Goal: Task Accomplishment & Management: Use online tool/utility

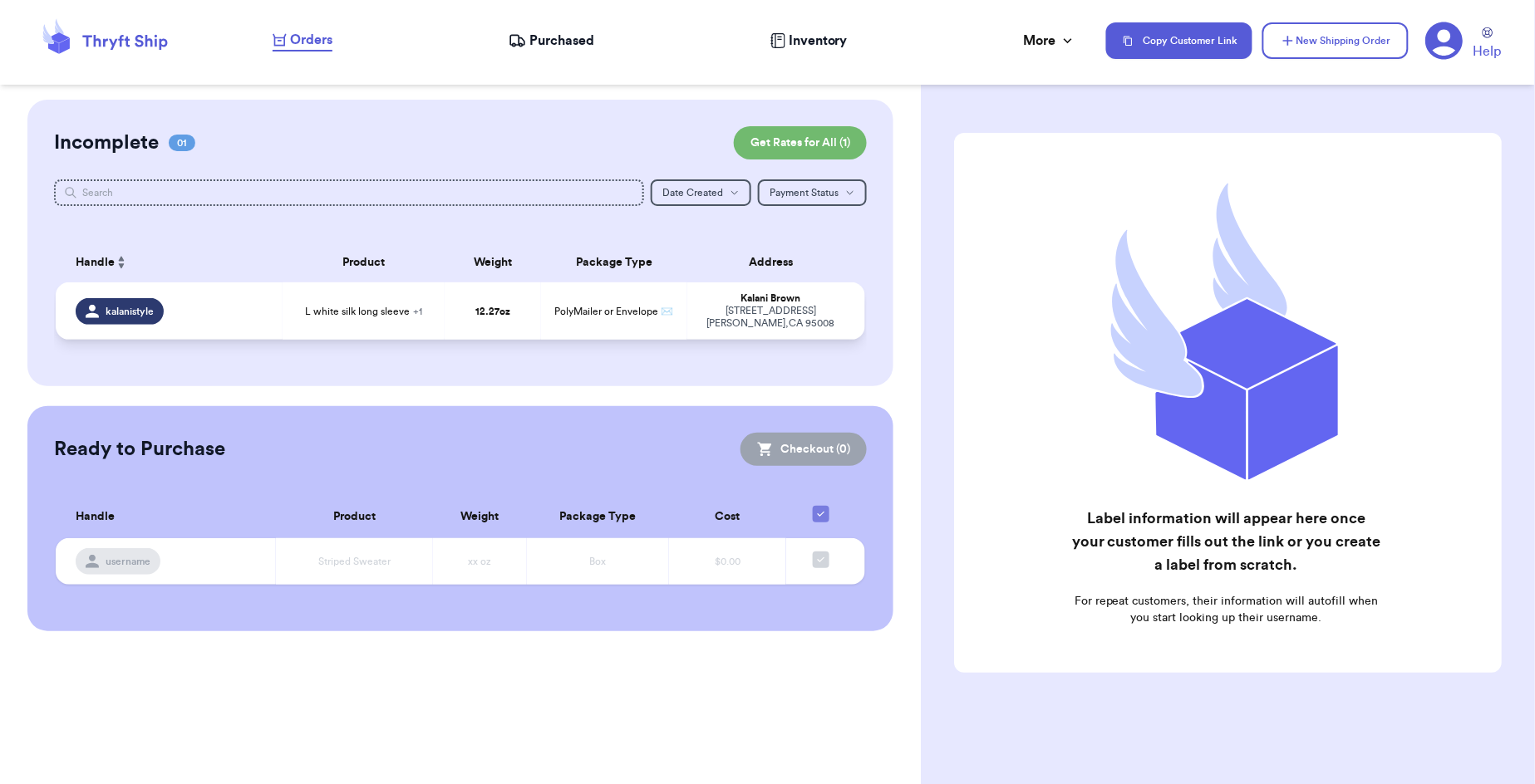
click at [672, 312] on span "PolyMailer or Envelope ✉️" at bounding box center [614, 312] width 118 height 10
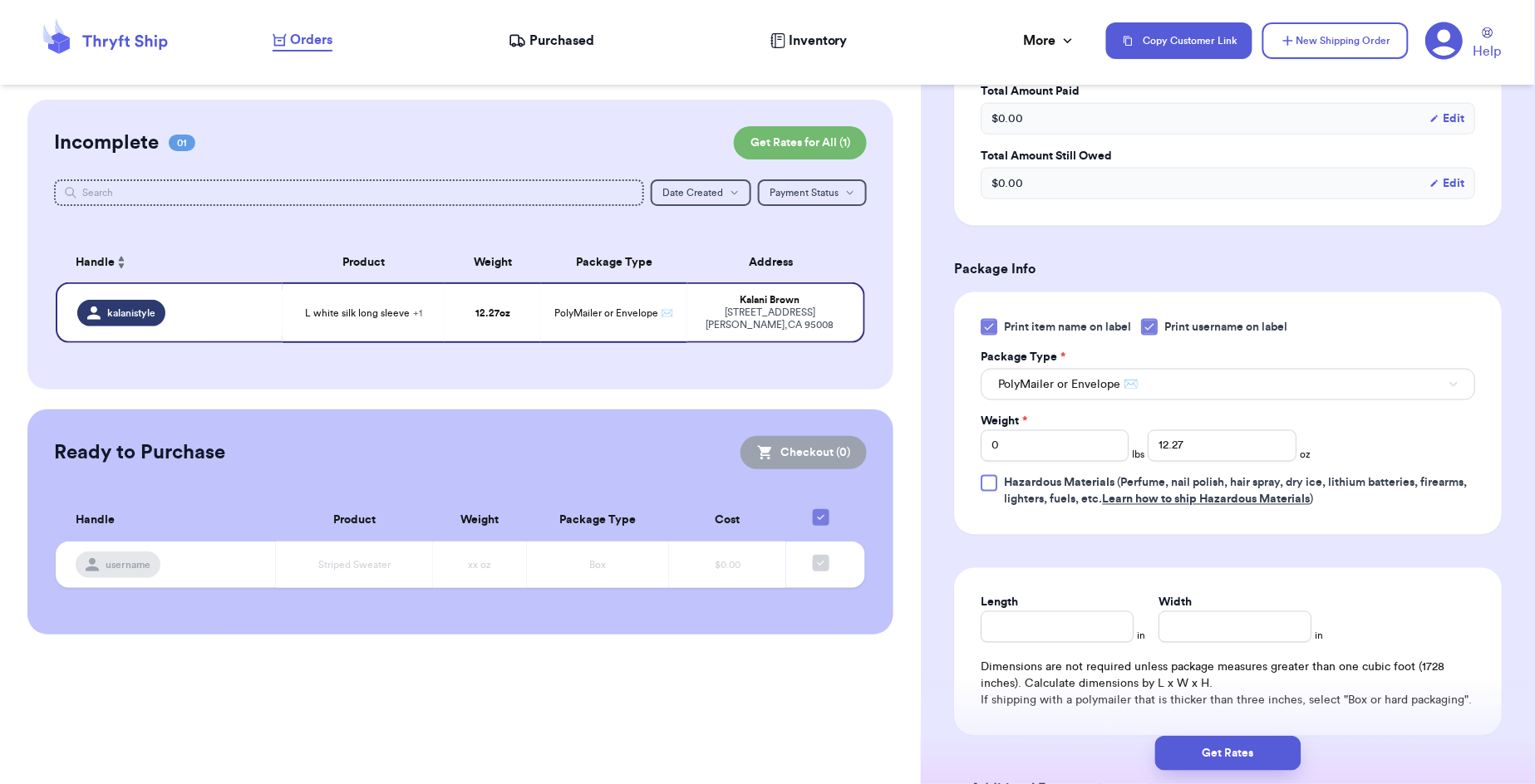
scroll to position [751, 0]
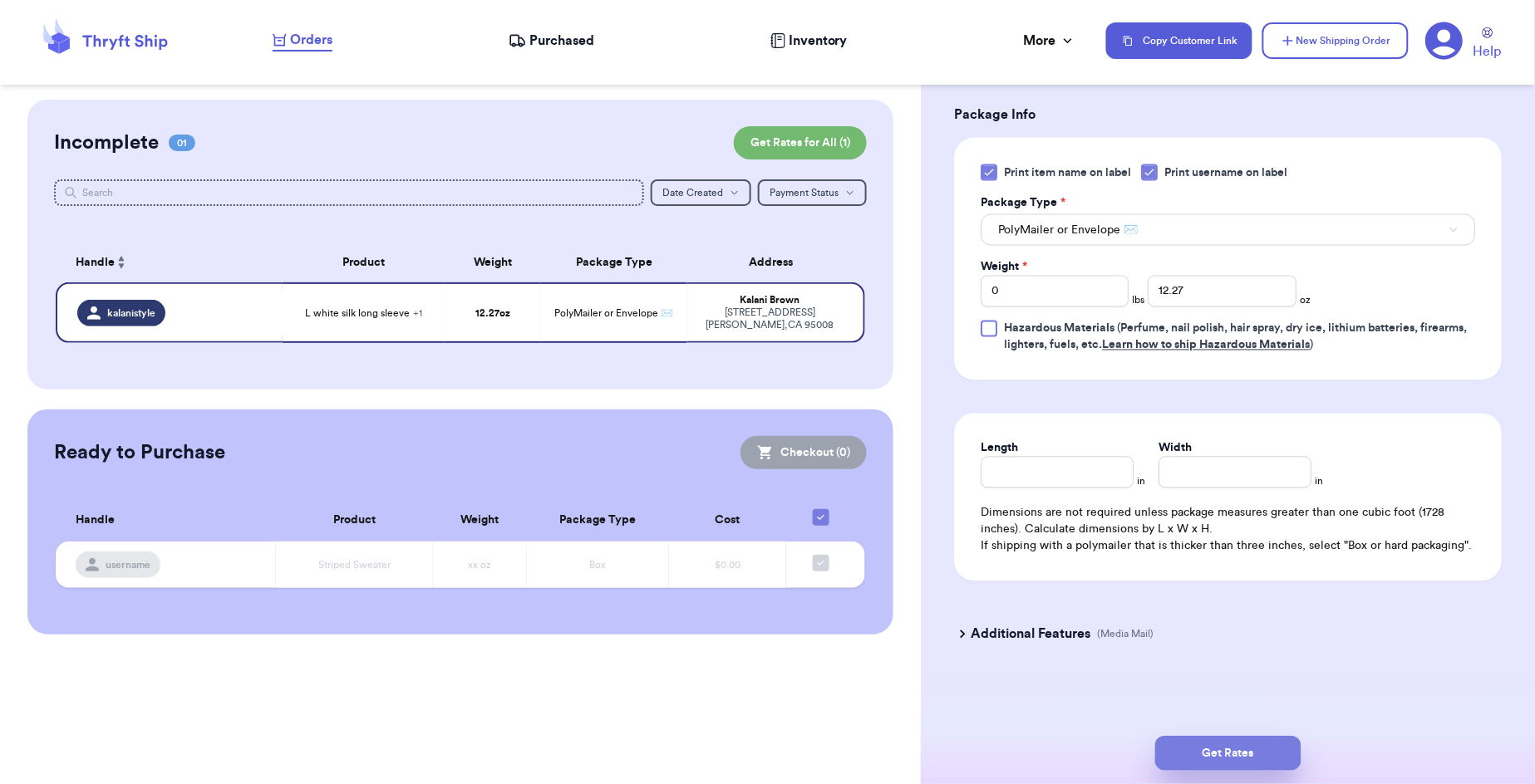
click at [1207, 755] on button "Get Rates" at bounding box center [1228, 754] width 146 height 35
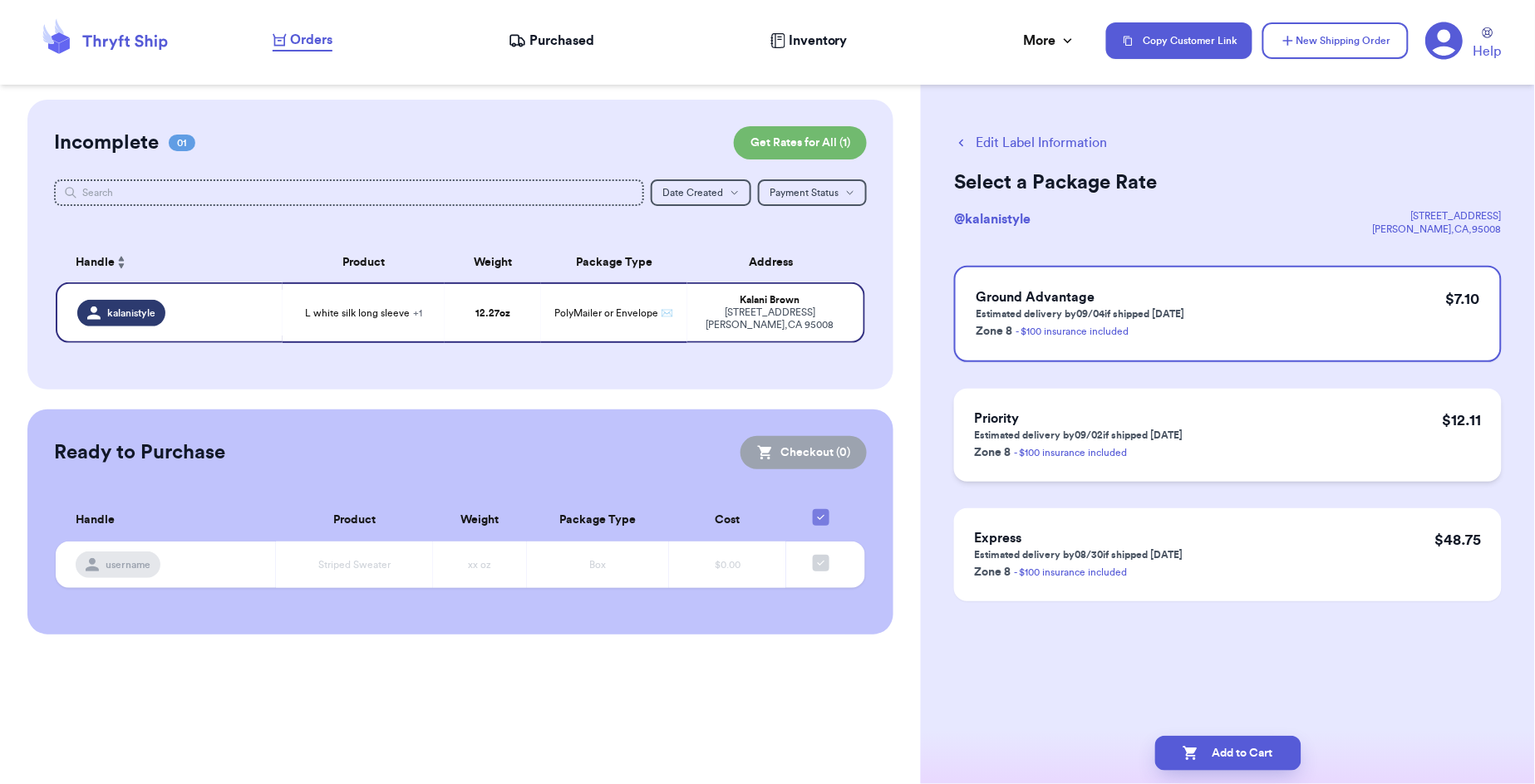
scroll to position [0, 0]
click at [1233, 755] on button "Add to Cart" at bounding box center [1228, 754] width 146 height 35
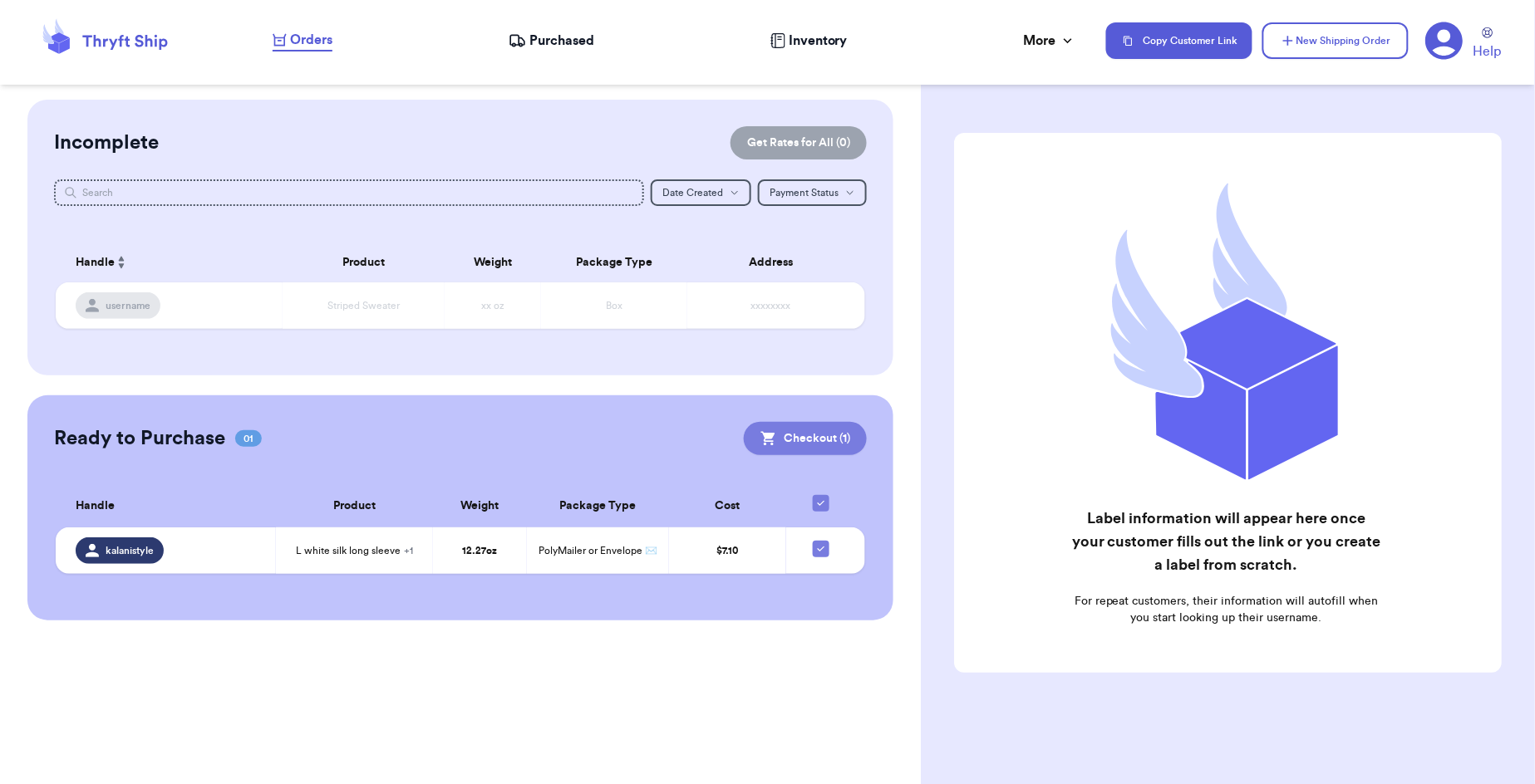
click at [833, 438] on button "Checkout ( 1 )" at bounding box center [805, 438] width 123 height 33
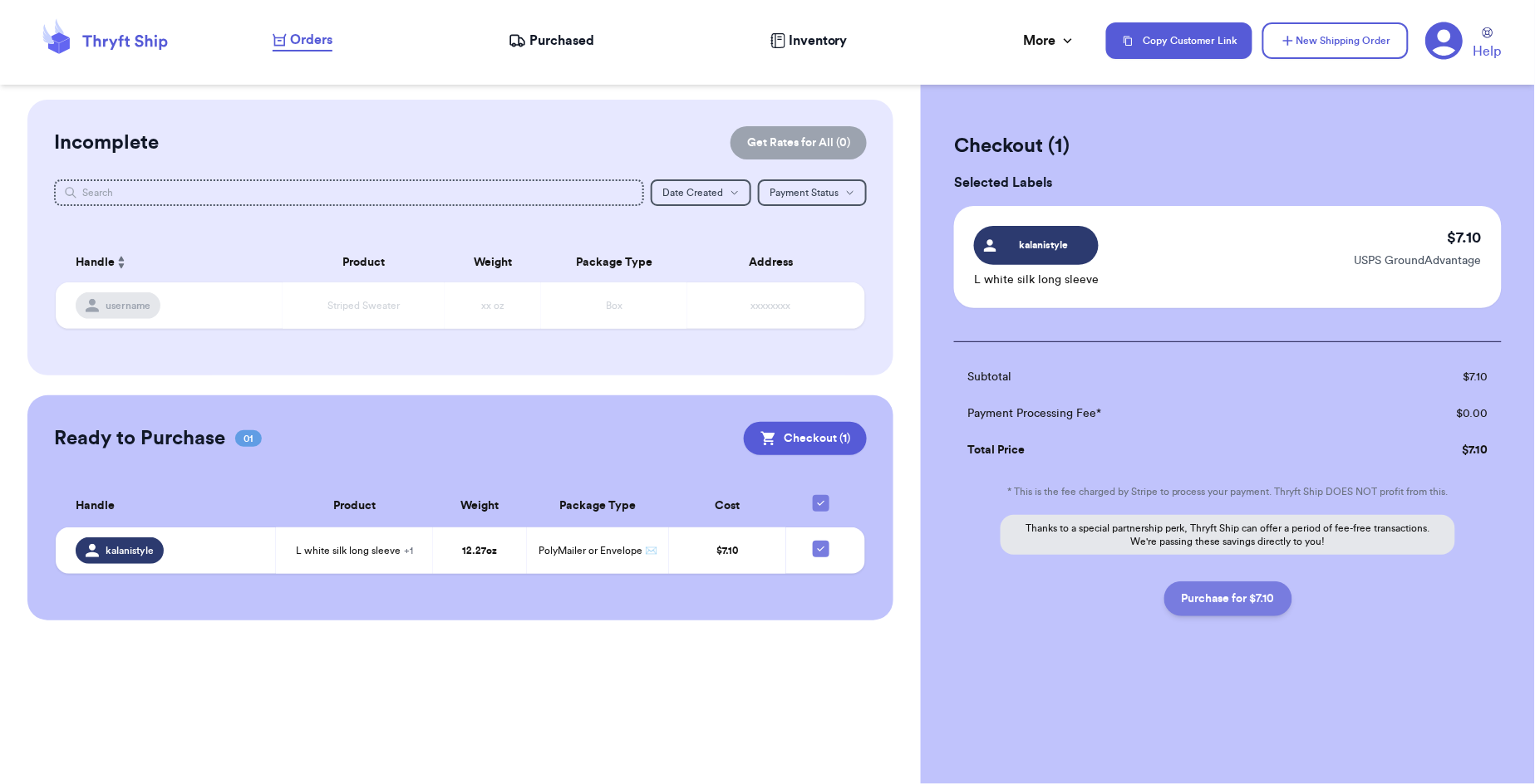
click at [1222, 600] on button "Purchase for $7.10" at bounding box center [1229, 599] width 128 height 35
checkbox input "false"
checkbox input "true"
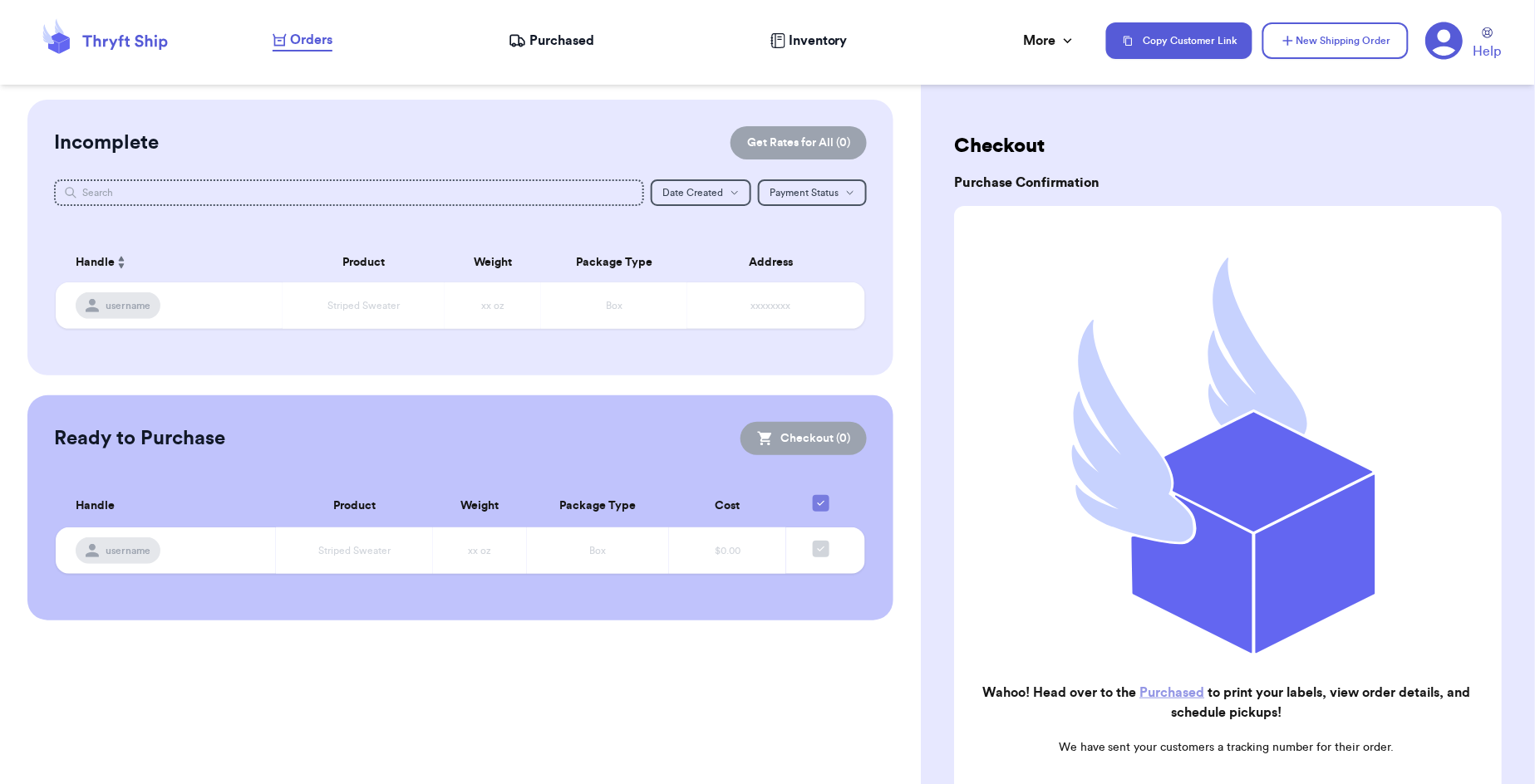
click at [579, 39] on span "Purchased" at bounding box center [561, 41] width 65 height 20
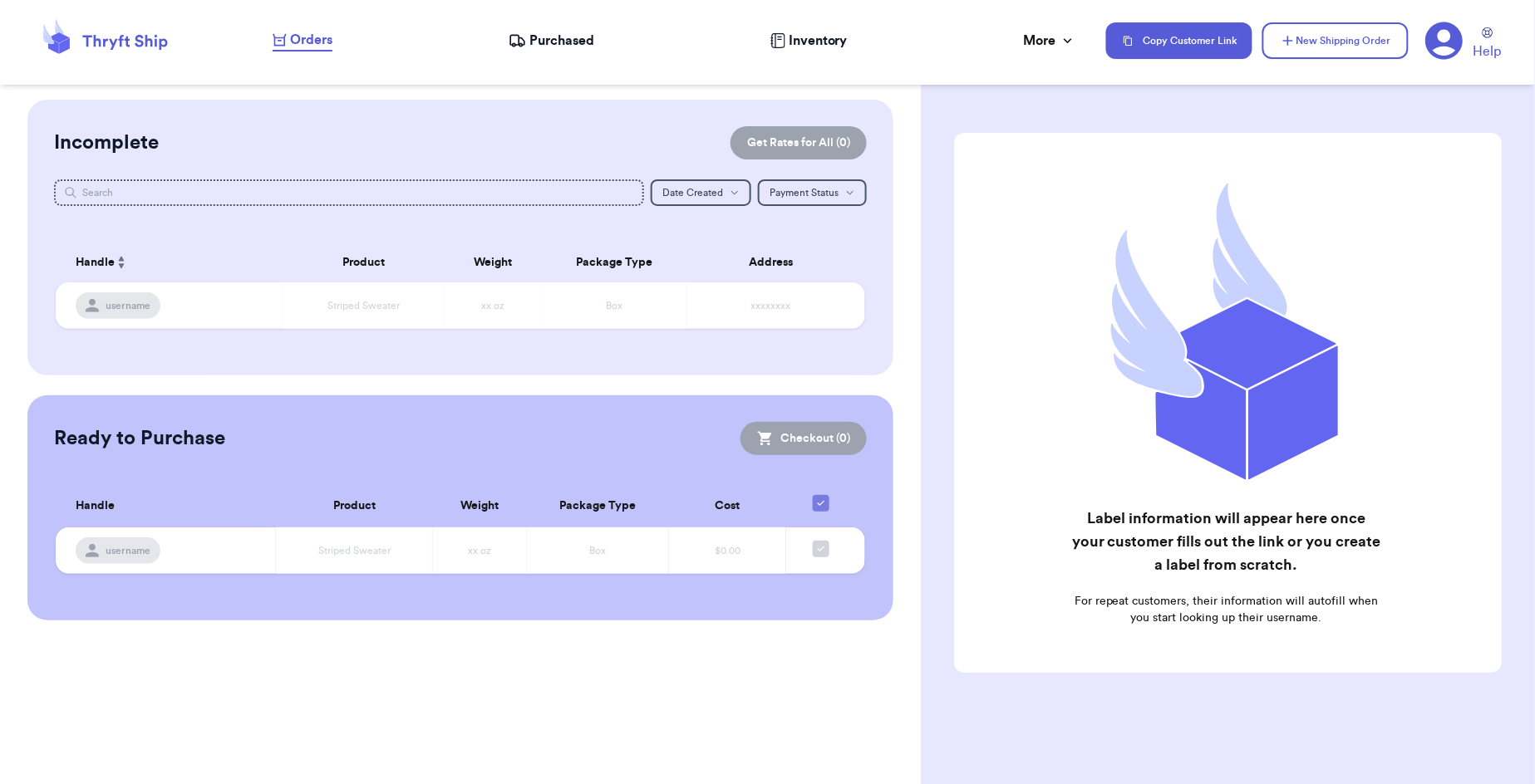
click at [546, 28] on nav "Orders Purchased Inventory More Stats Completed Orders Copy Customer Link New S…" at bounding box center [895, 40] width 1279 height 54
click at [548, 35] on span "Purchased" at bounding box center [561, 41] width 65 height 20
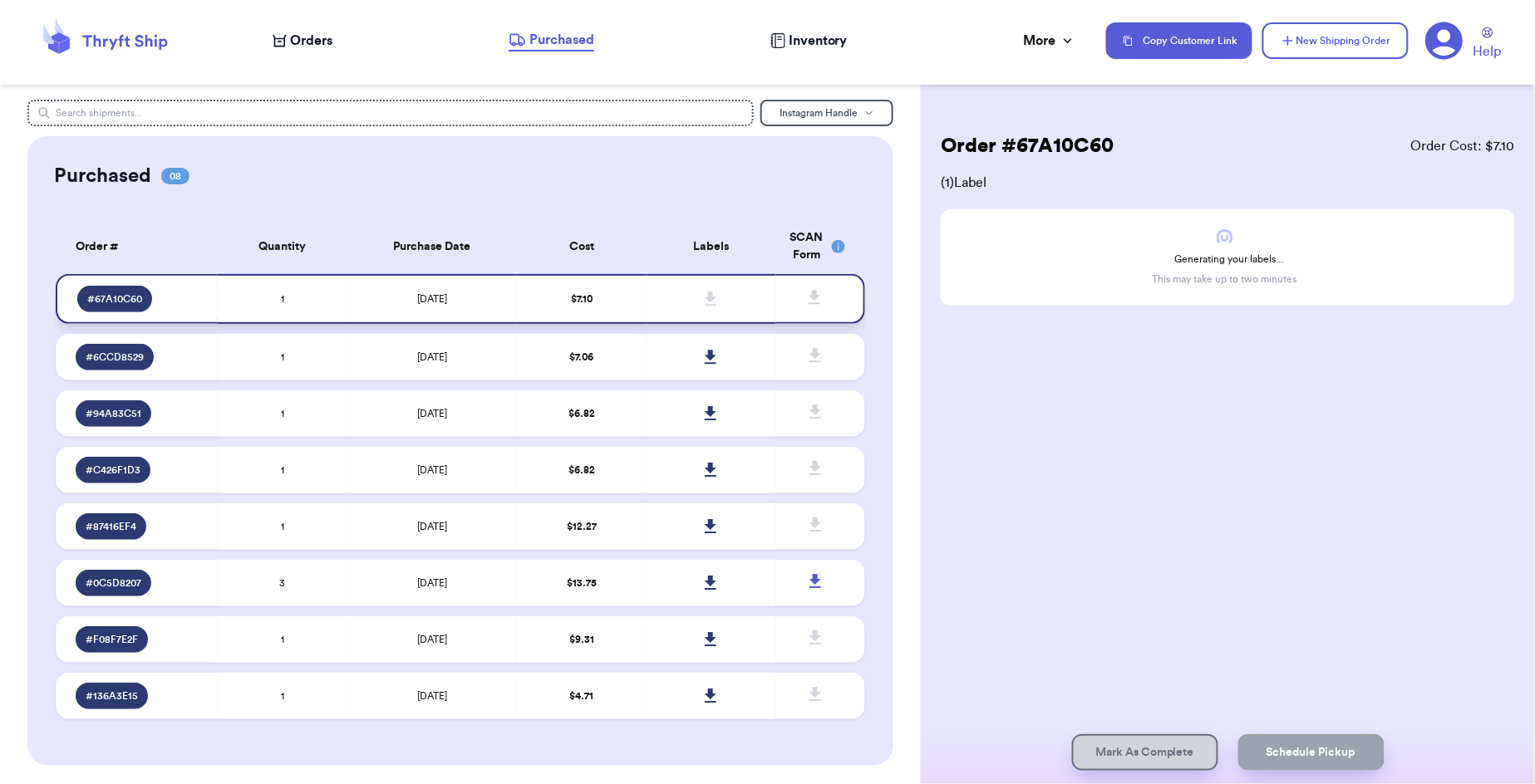
click at [686, 307] on td at bounding box center [712, 299] width 130 height 50
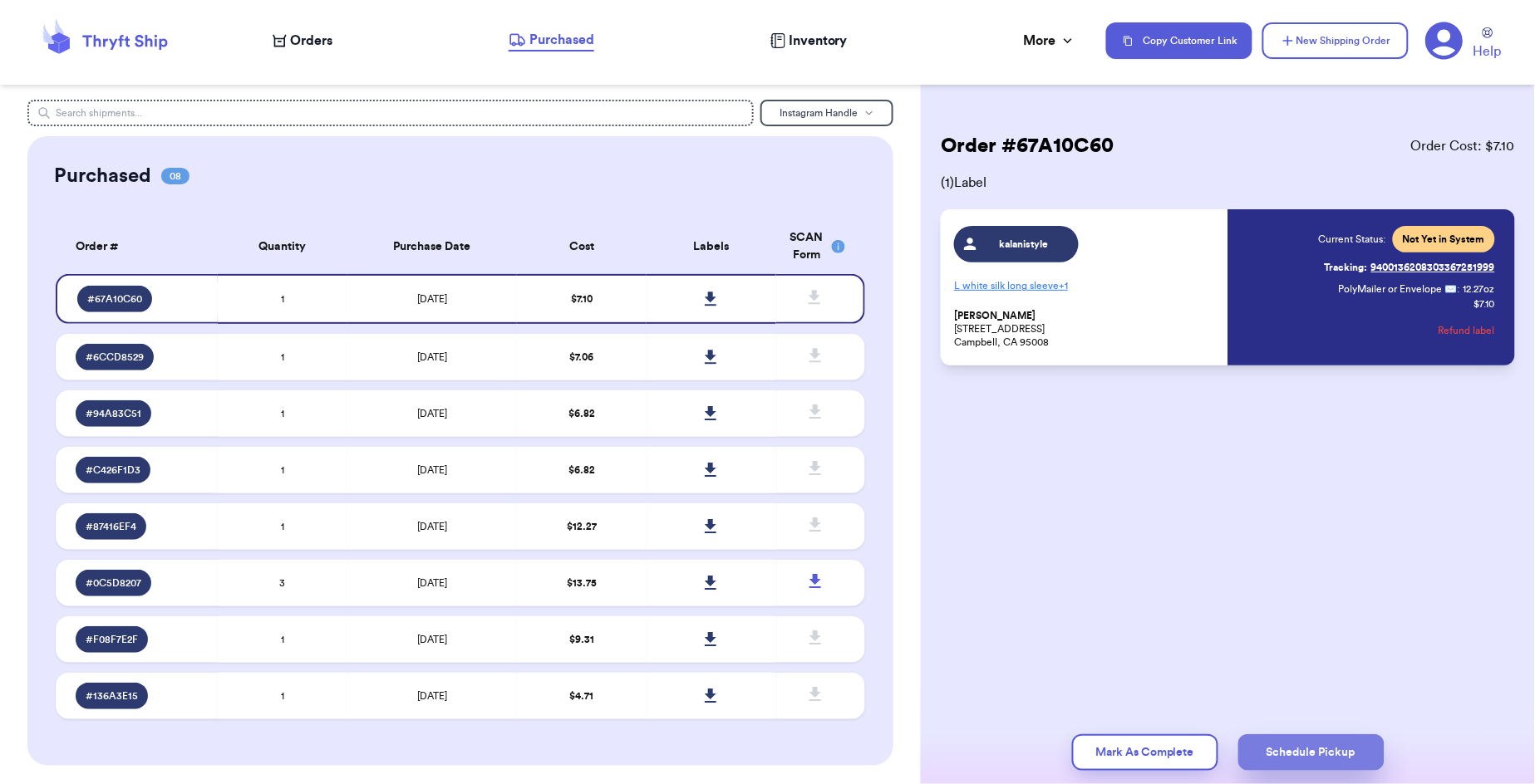
click at [1313, 746] on button "Schedule Pickup" at bounding box center [1311, 753] width 146 height 36
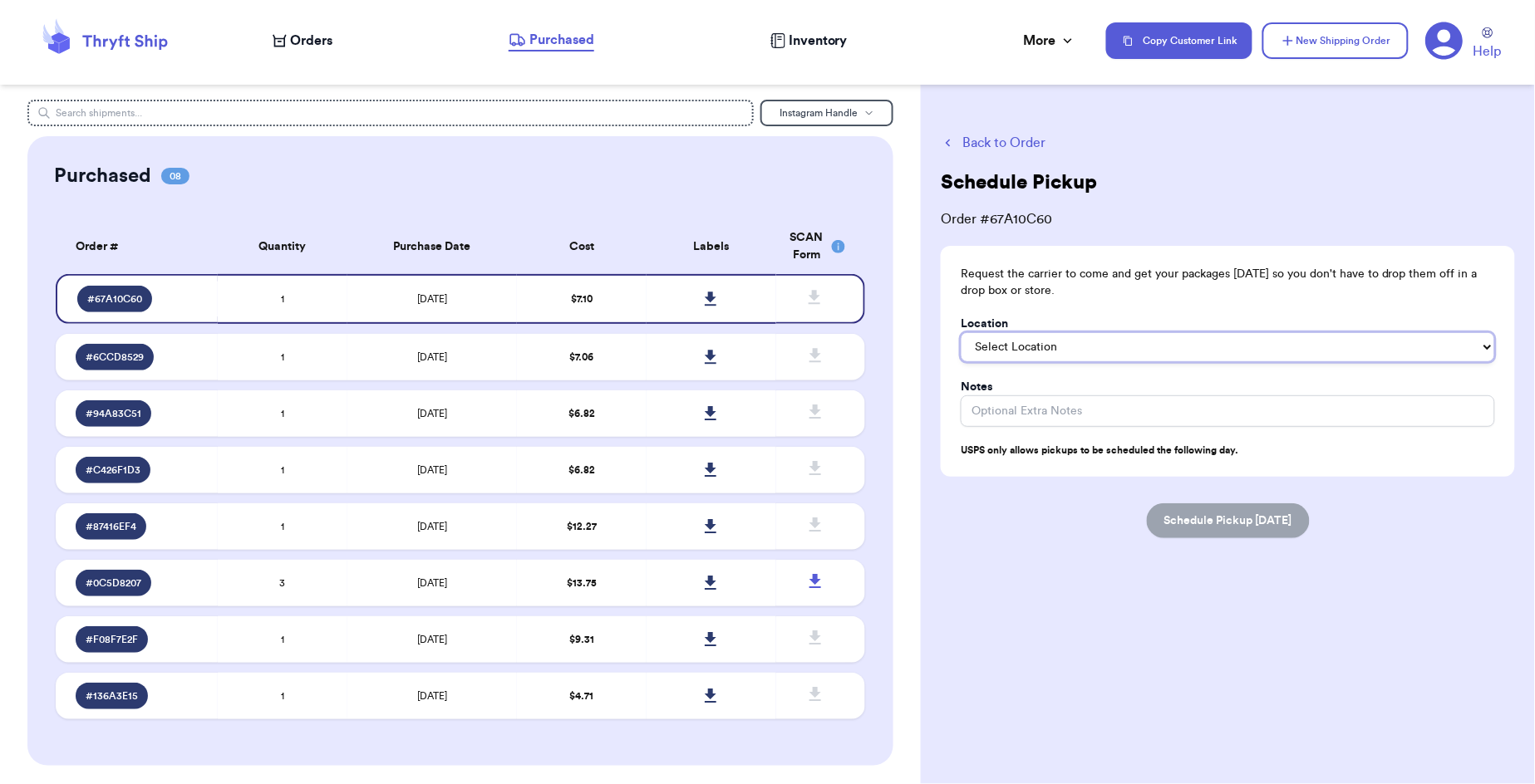
click at [1070, 353] on select "Select Location In/At Mailbox On the Porch Front Door Back Door Side Door Knock…" at bounding box center [1228, 347] width 534 height 30
select select "In/At Mailbox"
click at [1455, 42] on icon at bounding box center [1444, 41] width 37 height 37
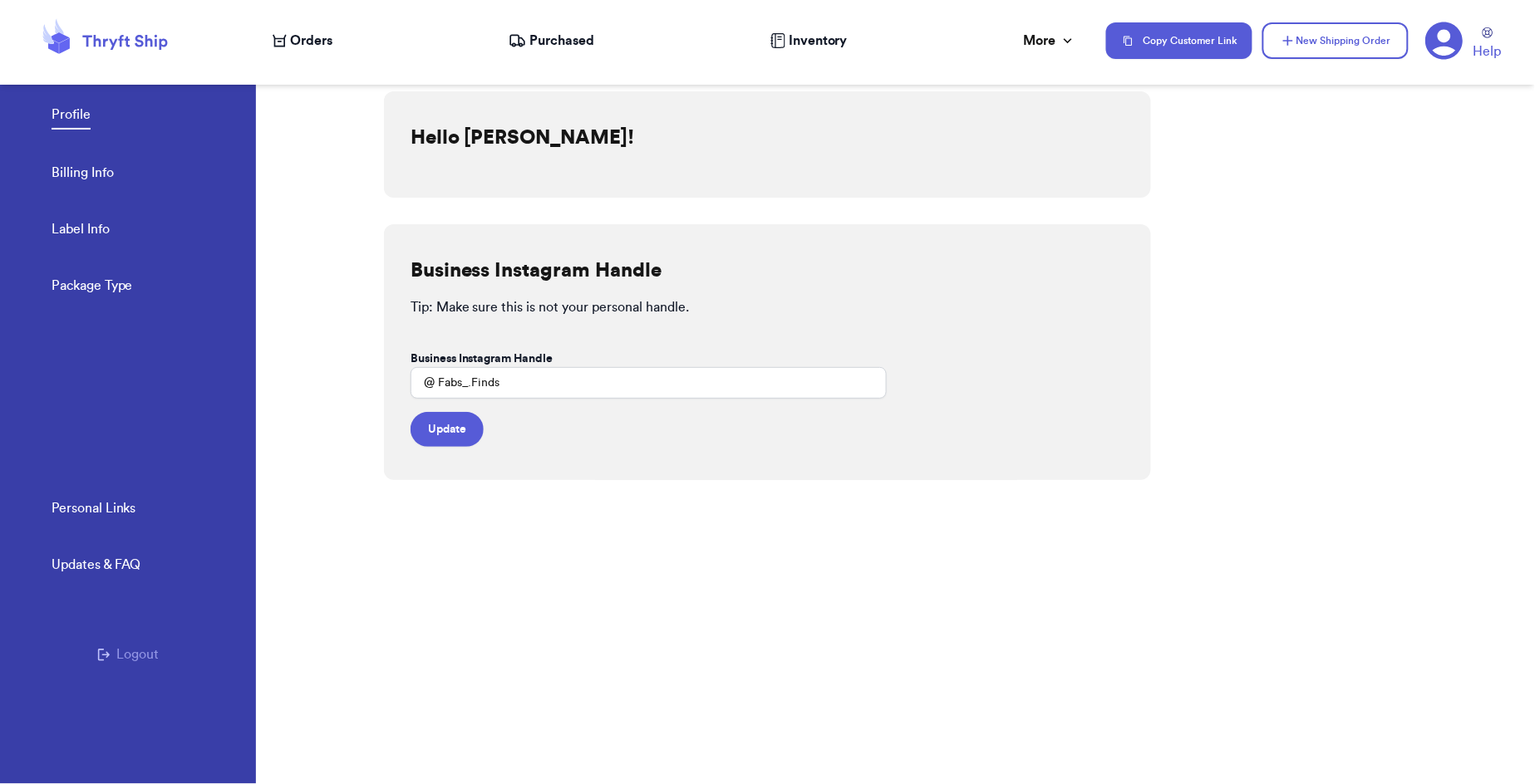
click at [93, 233] on link "Label Info" at bounding box center [80, 231] width 58 height 23
select select "SC"
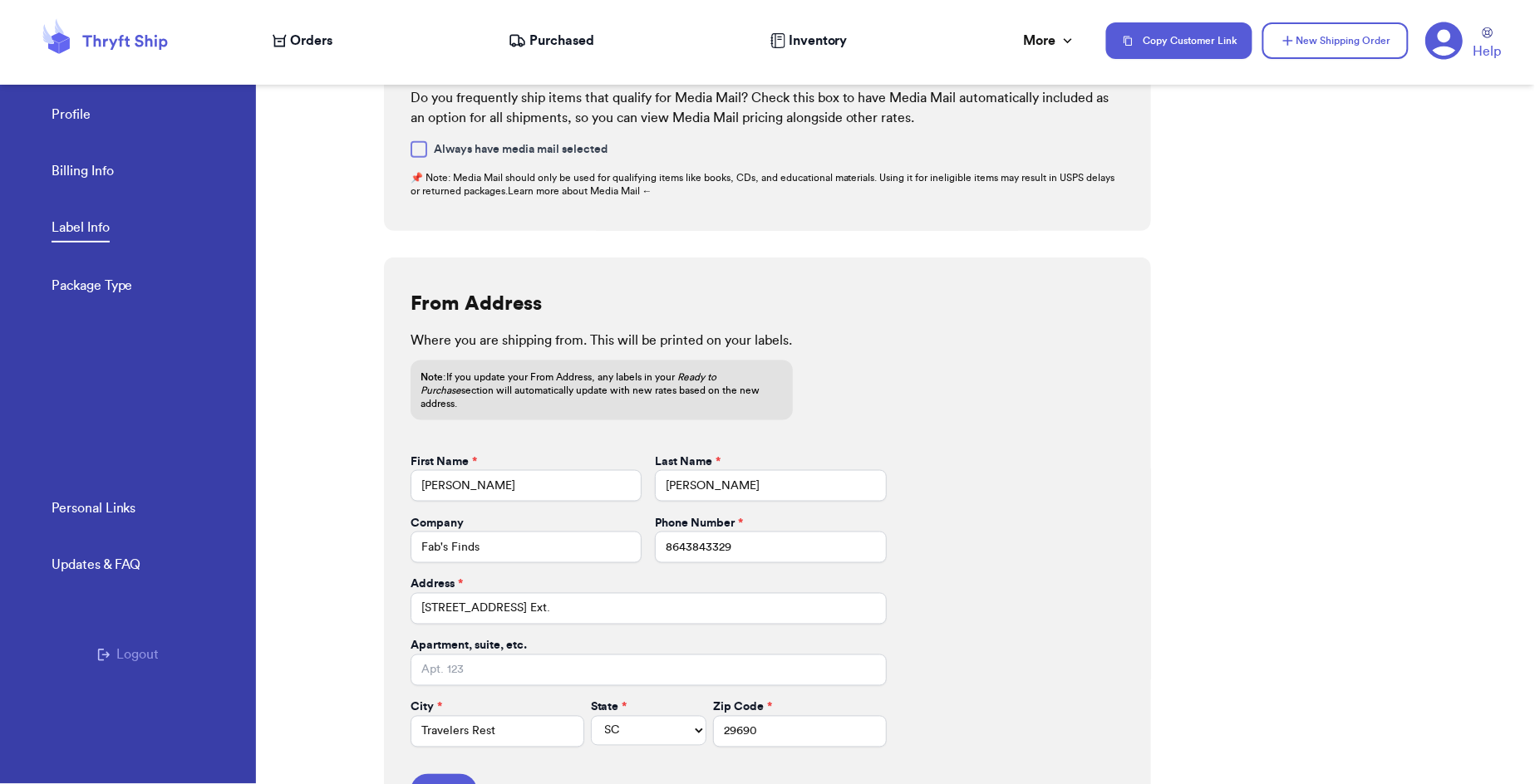
scroll to position [532, 0]
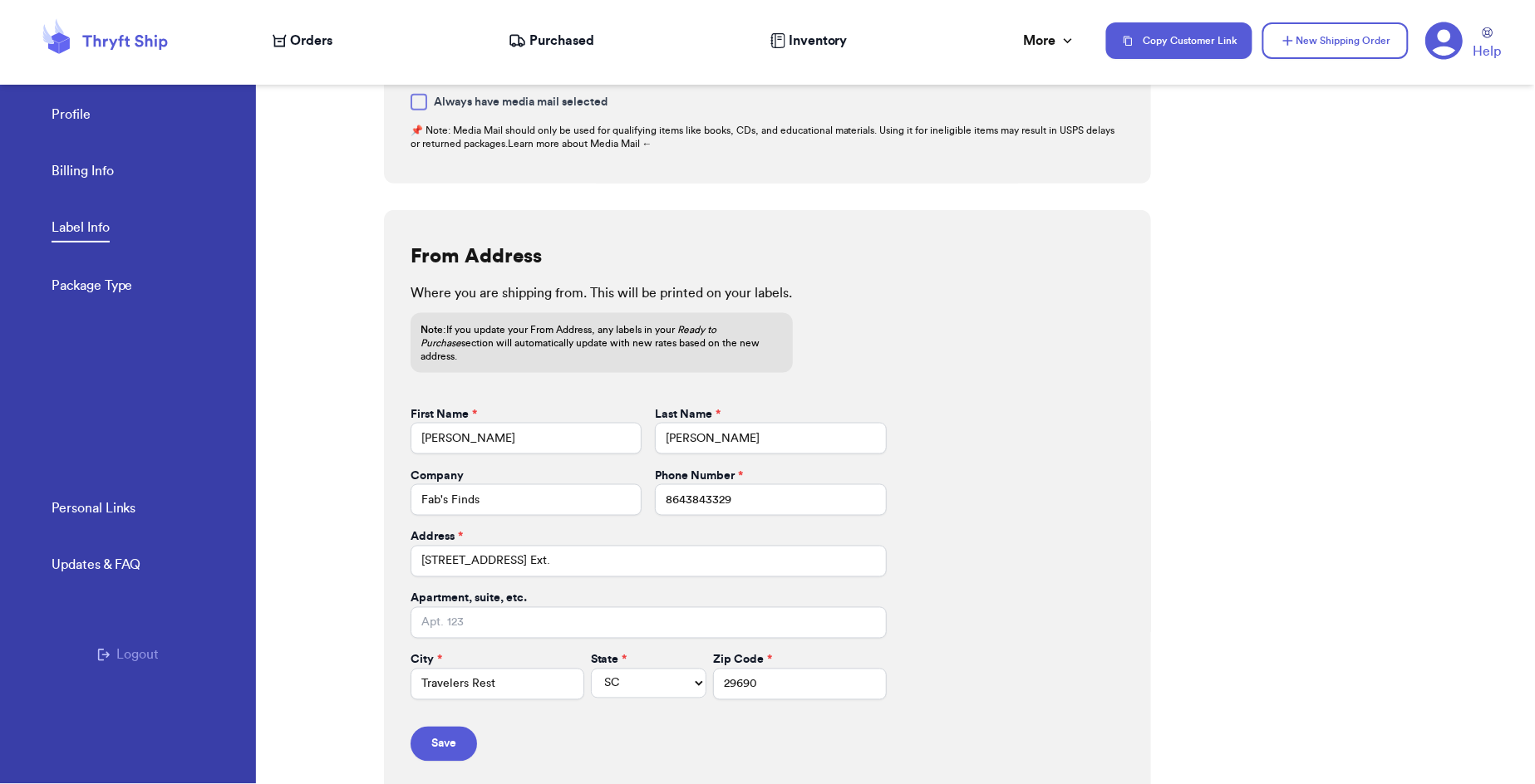
click at [92, 132] on div "Profile Billing Info Label Info Package Type" at bounding box center [154, 194] width 204 height 274
click at [87, 121] on link "Profile" at bounding box center [71, 116] width 39 height 23
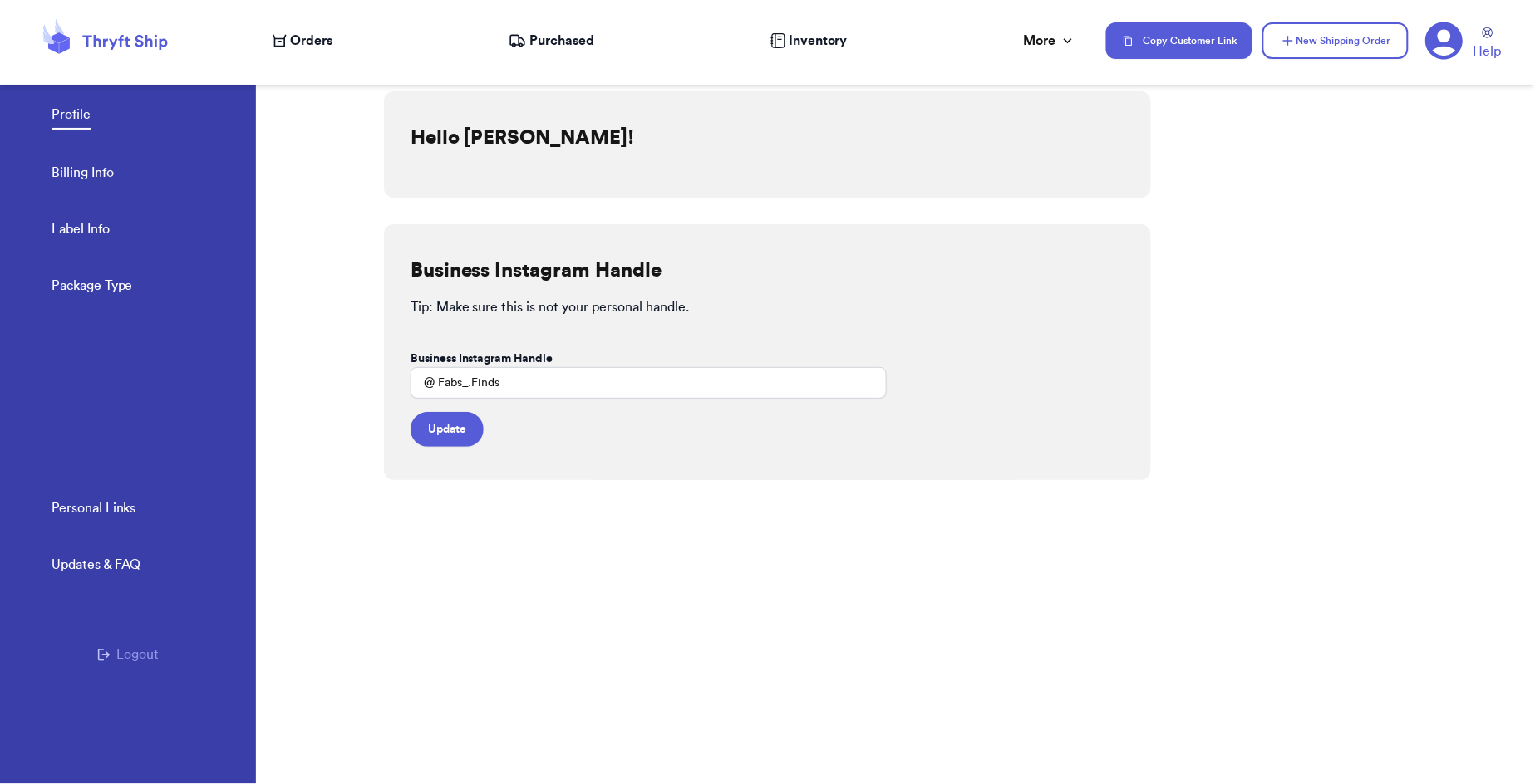
click at [539, 39] on span "Purchased" at bounding box center [561, 41] width 65 height 20
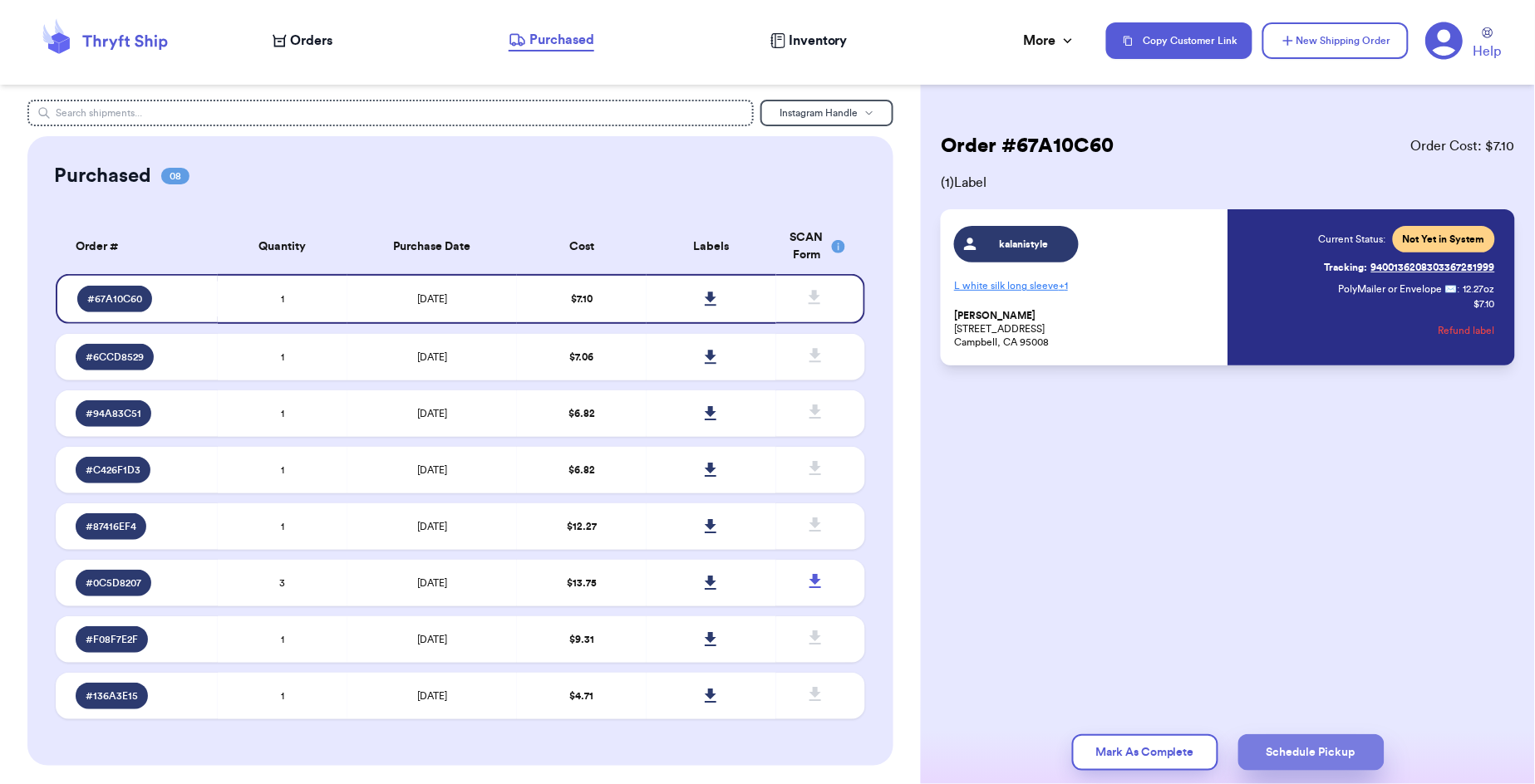
click at [1351, 754] on button "Schedule Pickup" at bounding box center [1311, 753] width 146 height 36
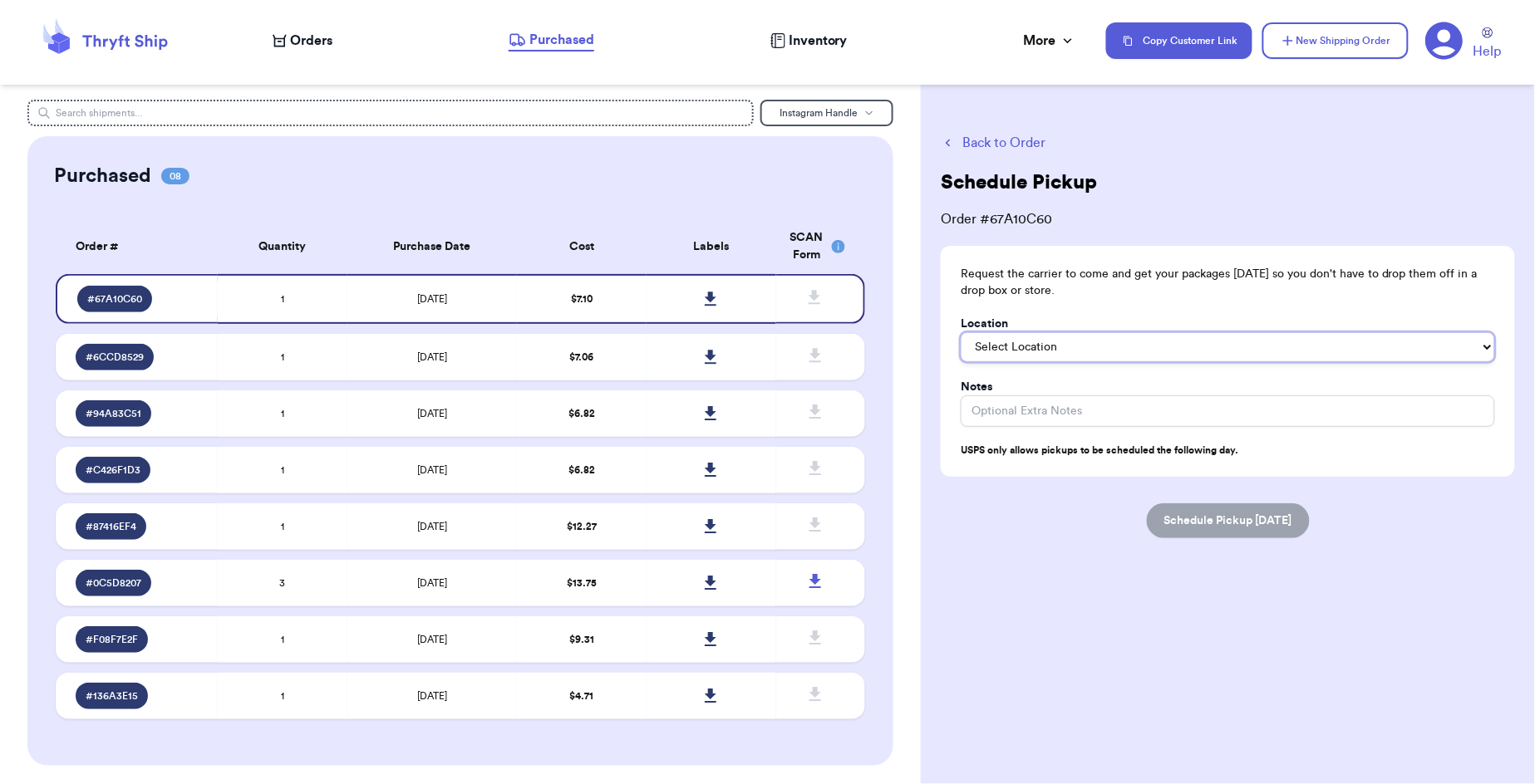
click at [1192, 350] on select "Select Location In/At Mailbox On the Porch Front Door Back Door Side Door Knock…" at bounding box center [1228, 347] width 534 height 30
select select "In/At Mailbox"
click at [1222, 522] on button "Schedule Pickup [DATE]" at bounding box center [1228, 520] width 163 height 35
